Goal: Information Seeking & Learning: Find specific fact

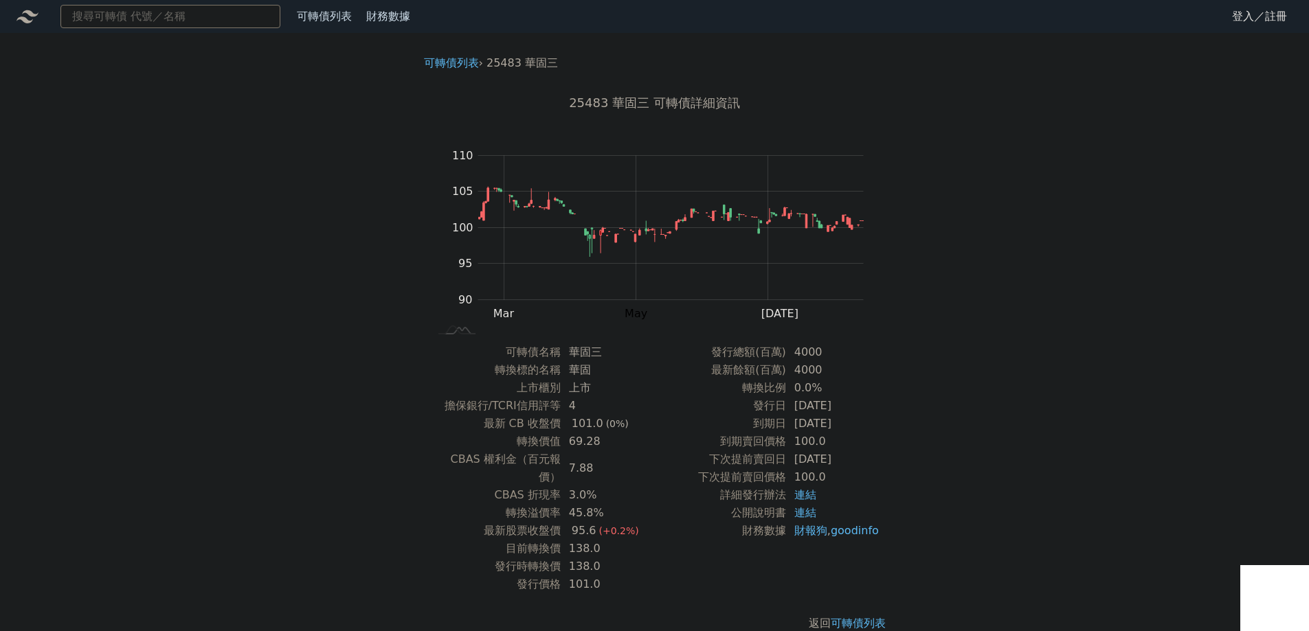
click at [212, 21] on input at bounding box center [170, 16] width 220 height 23
type input "25303"
click at [196, 38] on div "25303 華建三 93.0 -0.20%" at bounding box center [170, 42] width 218 height 27
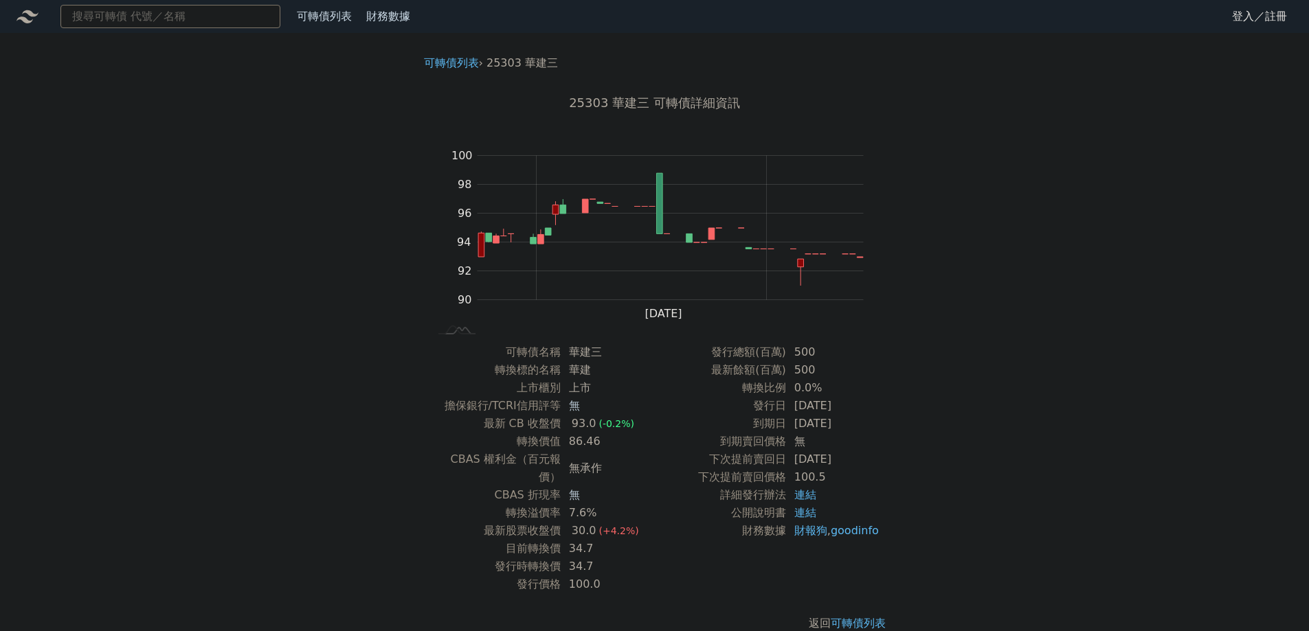
click at [177, 19] on input at bounding box center [170, 16] width 220 height 23
type input "25304"
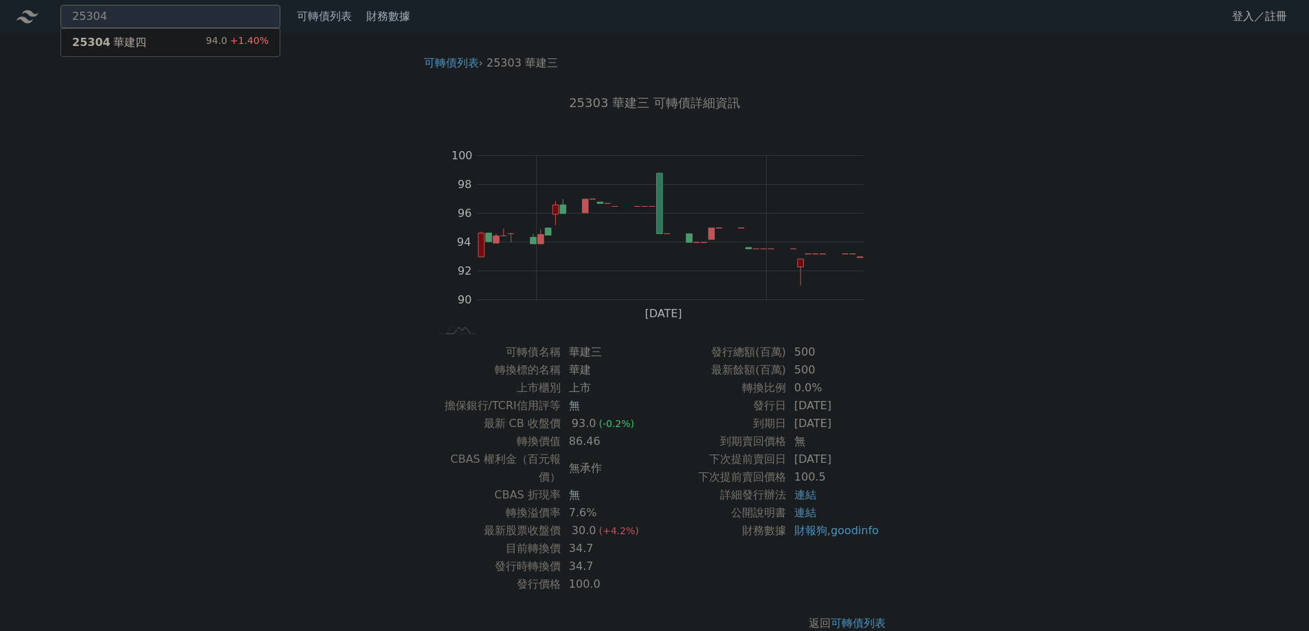
click at [202, 50] on div "25304 華建四 94.0 +1.40%" at bounding box center [170, 42] width 218 height 27
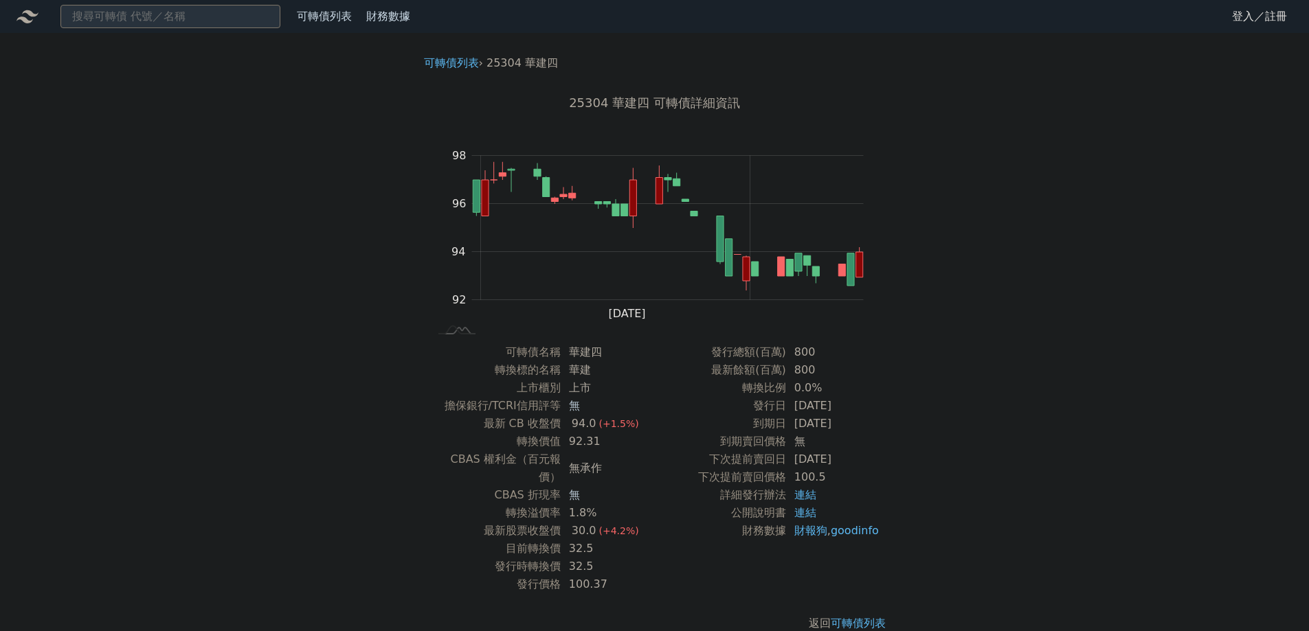
click at [283, 258] on div "可轉債列表 財務數據 可轉債列表 財務數據 登入／註冊 登入／註冊 可轉債列表 › 25304 華建四 25304 華建四 可轉債詳細資訊 Zoom Out …" at bounding box center [654, 327] width 1309 height 654
